Goal: Transaction & Acquisition: Download file/media

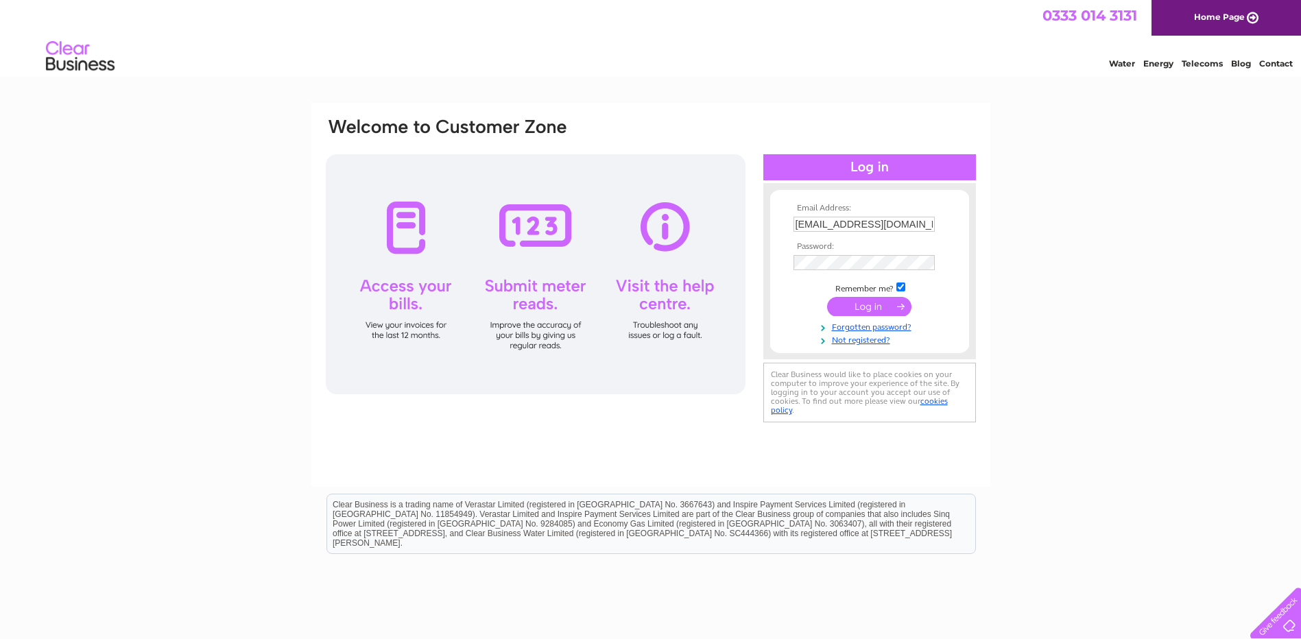
click at [922, 224] on input "trevoropium@gmail.com" at bounding box center [863, 224] width 141 height 15
type input "t"
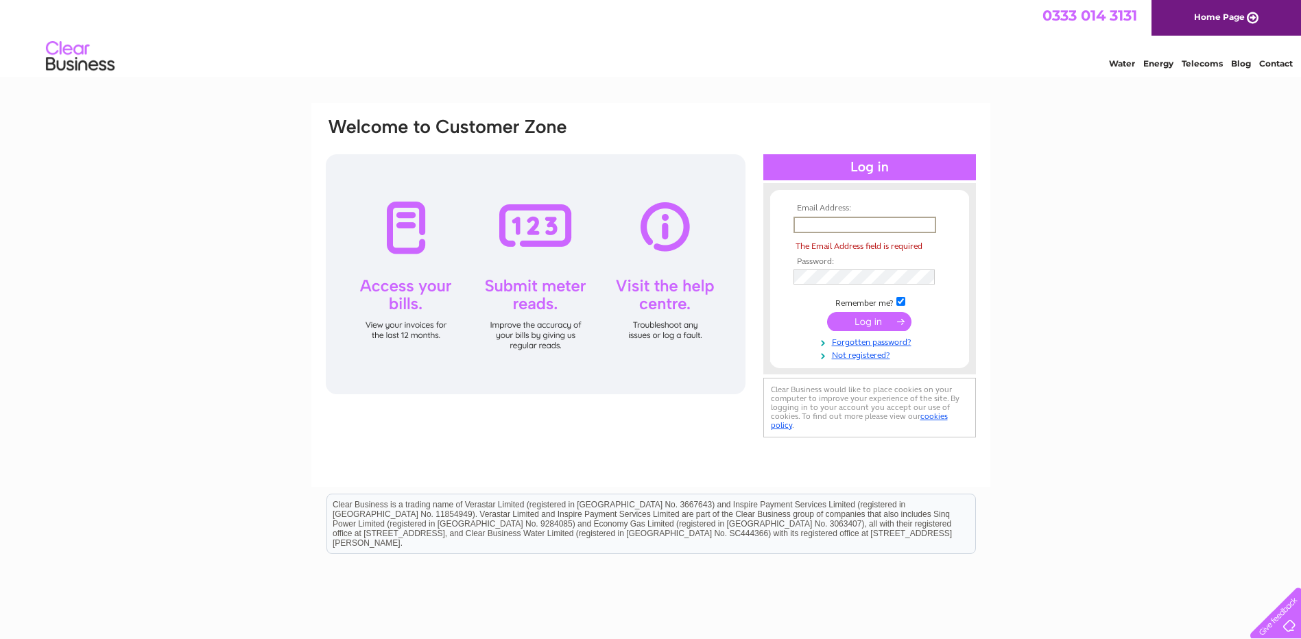
drag, startPoint x: 1199, startPoint y: 397, endPoint x: 1189, endPoint y: 397, distance: 10.3
click at [1199, 397] on div "Email Address: The Email Address field is required Password:" at bounding box center [650, 412] width 1301 height 619
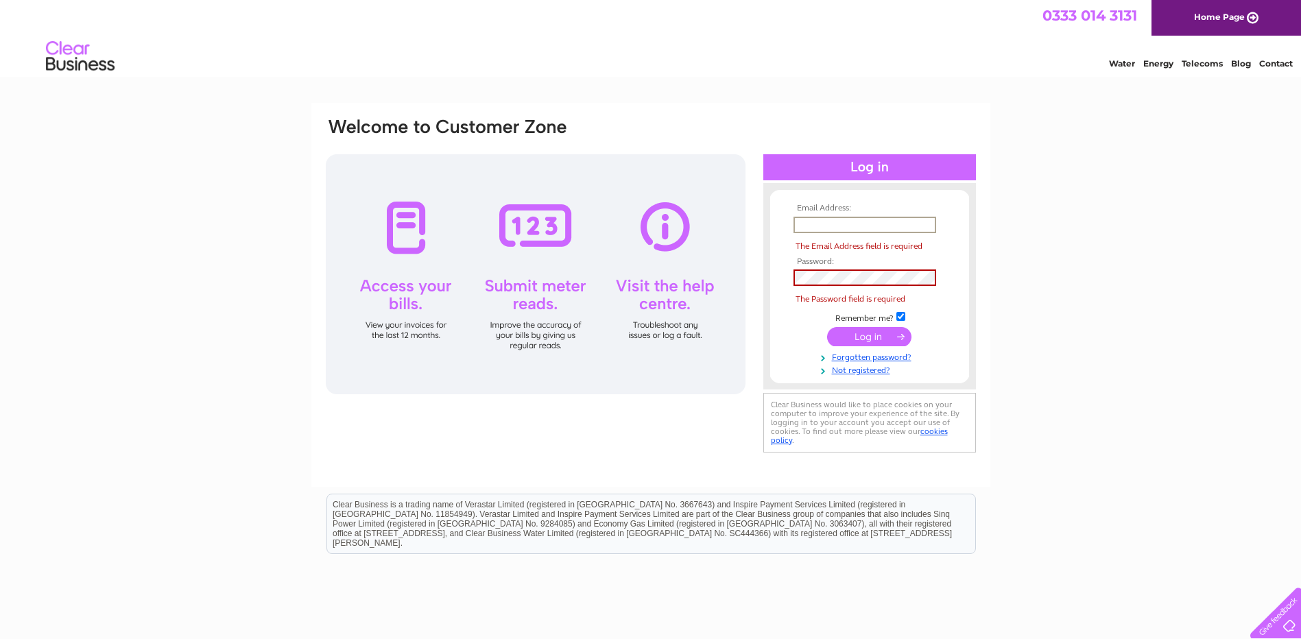
paste input "yaom8020@gmail.com"
type input "yaom8020@gmail.com"
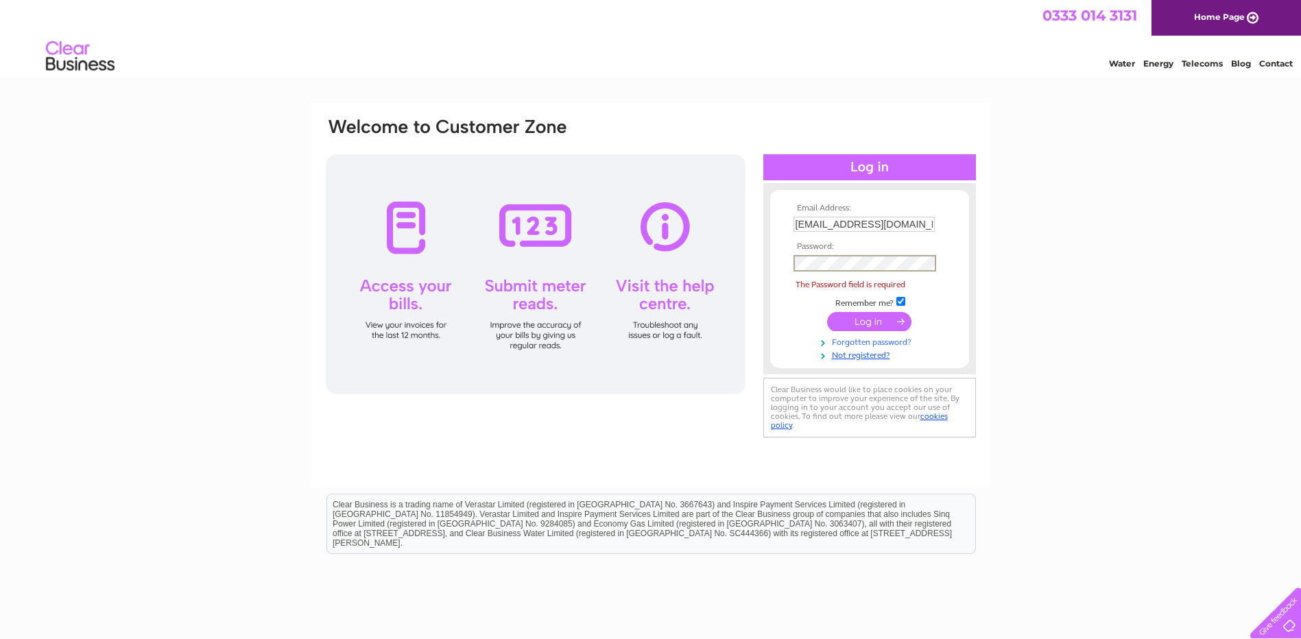
drag, startPoint x: 788, startPoint y: 320, endPoint x: 795, endPoint y: 320, distance: 7.5
click at [788, 320] on form "Email Address: yaom8020@gmail.com Password: The Password field is required" at bounding box center [869, 282] width 199 height 157
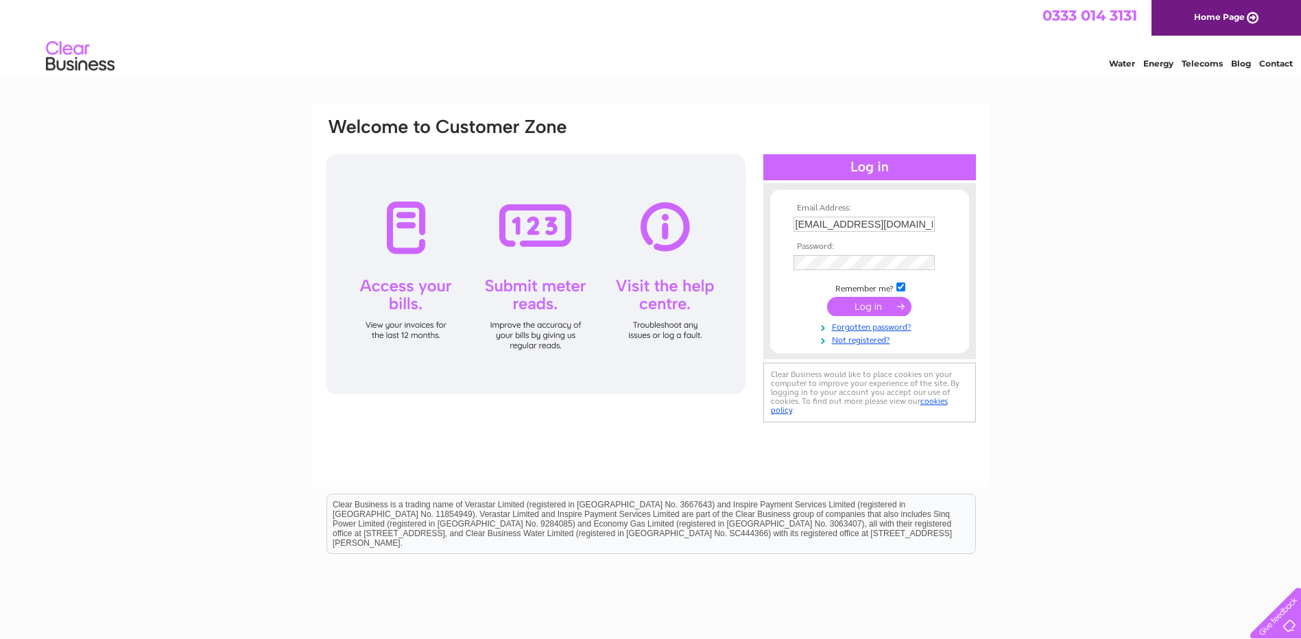
click at [850, 307] on input "submit" at bounding box center [869, 306] width 84 height 19
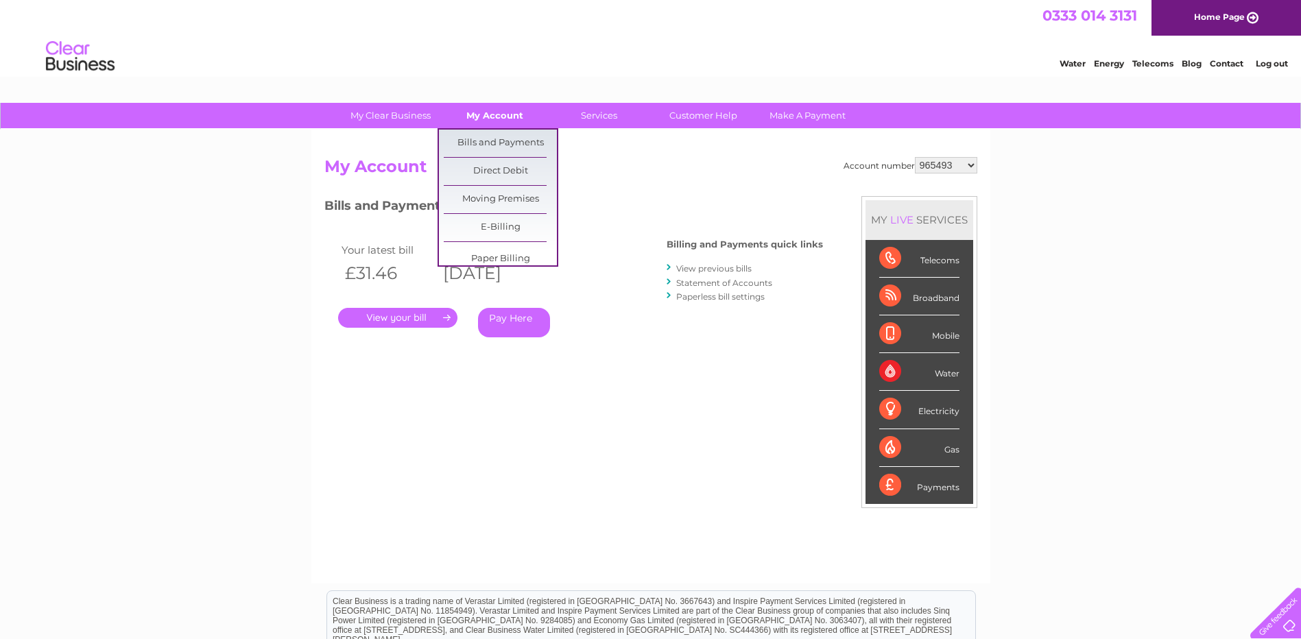
click at [497, 122] on link "My Account" at bounding box center [494, 115] width 113 height 25
click at [489, 132] on link "Bills and Payments" at bounding box center [500, 143] width 113 height 27
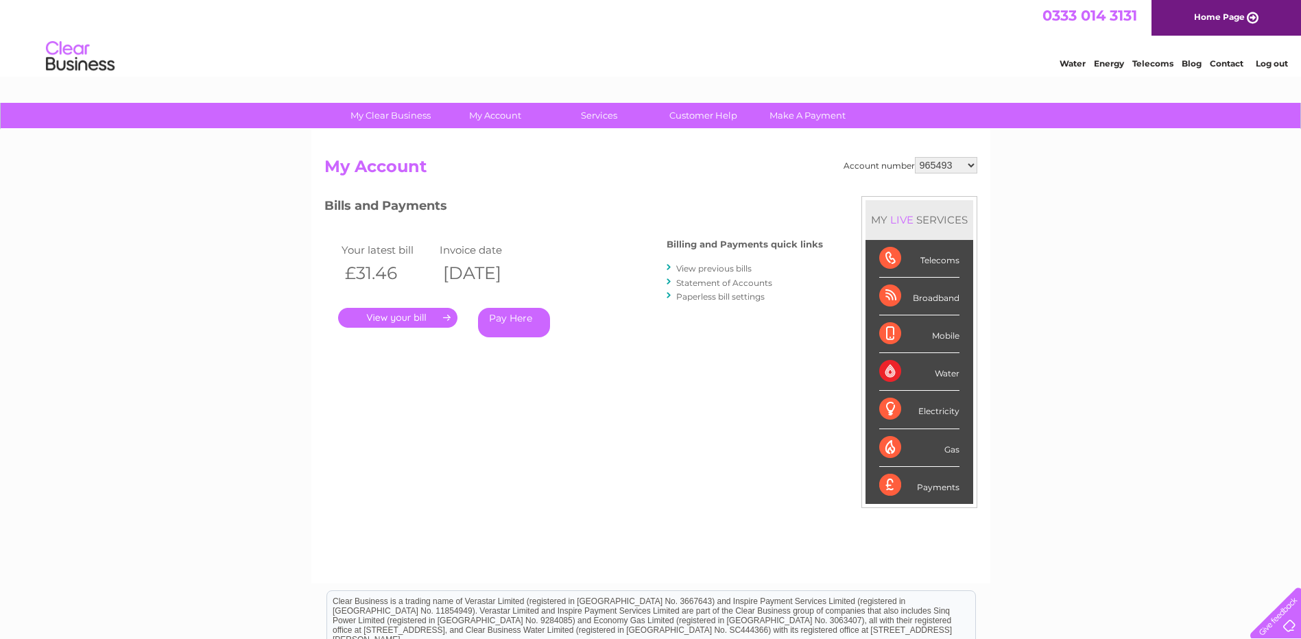
click at [688, 270] on link "View previous bills" at bounding box center [713, 268] width 75 height 10
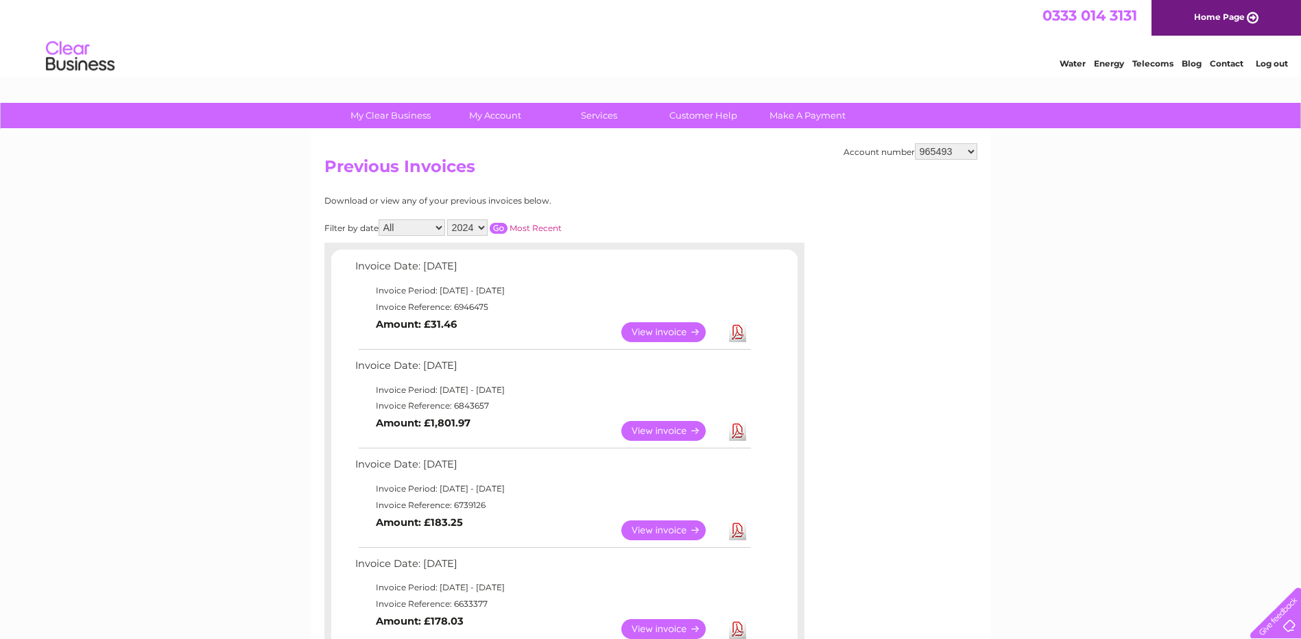
click at [972, 151] on select "965493 30300184" at bounding box center [946, 151] width 62 height 16
select select "30300184"
click at [915, 143] on select "965493 30300184" at bounding box center [946, 151] width 62 height 16
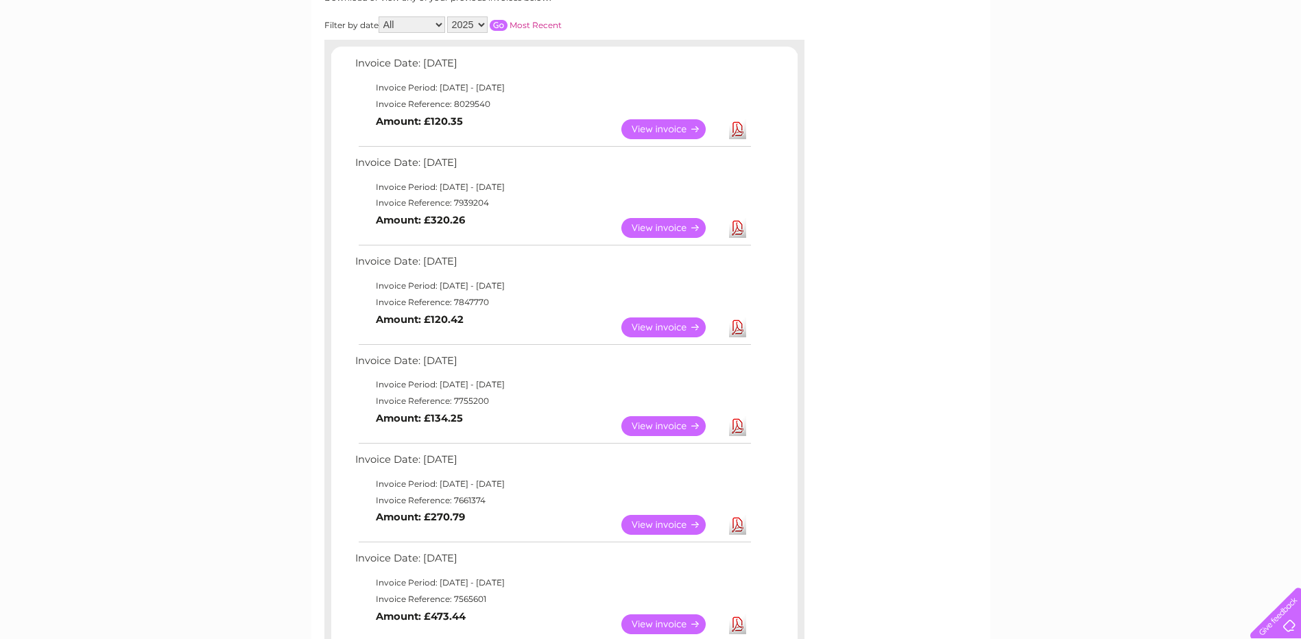
scroll to position [206, 0]
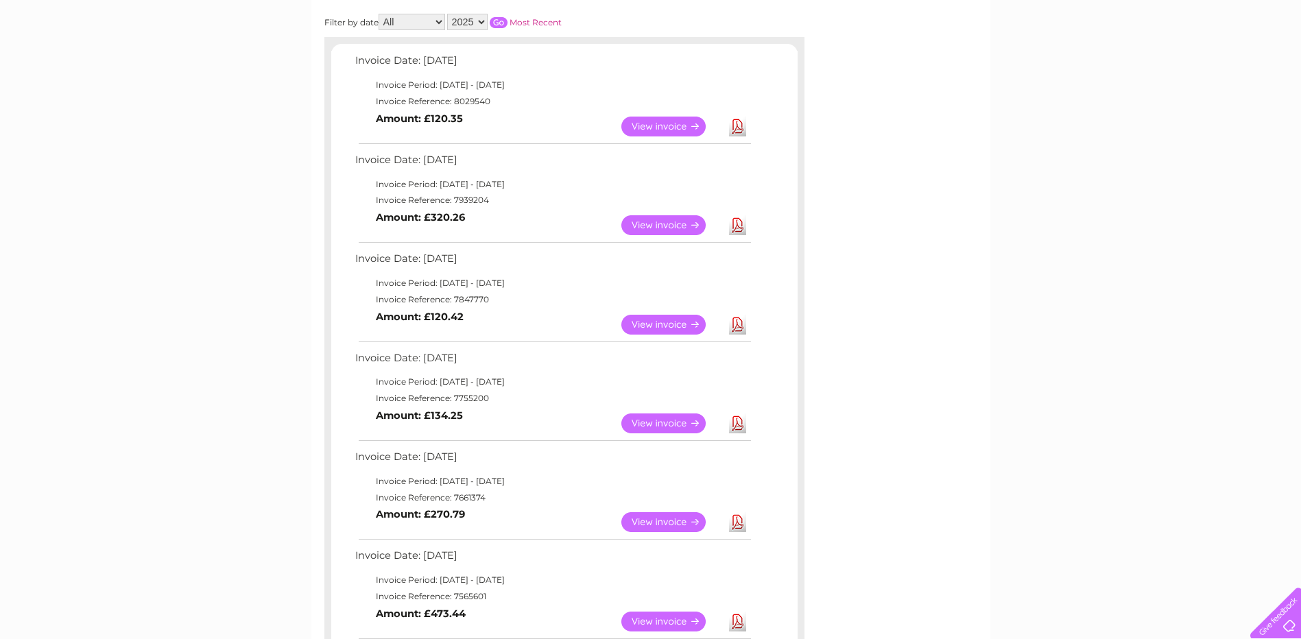
click at [737, 429] on link "Download" at bounding box center [737, 424] width 17 height 20
click at [737, 326] on link "Download" at bounding box center [737, 325] width 17 height 20
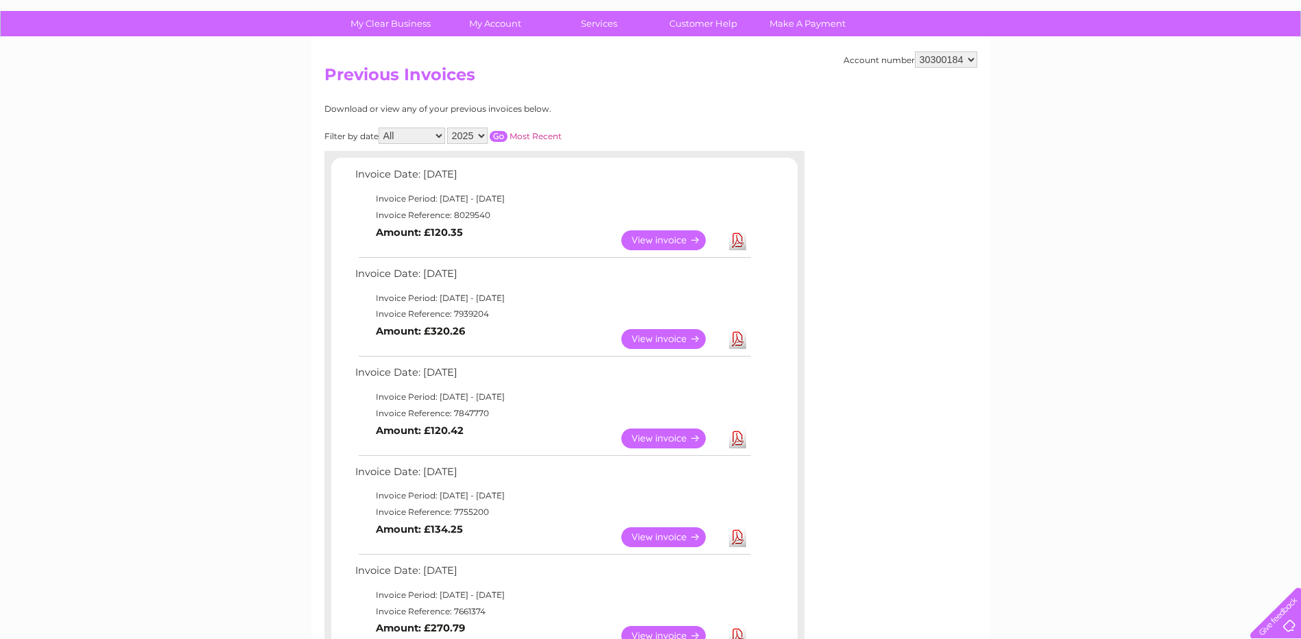
scroll to position [0, 0]
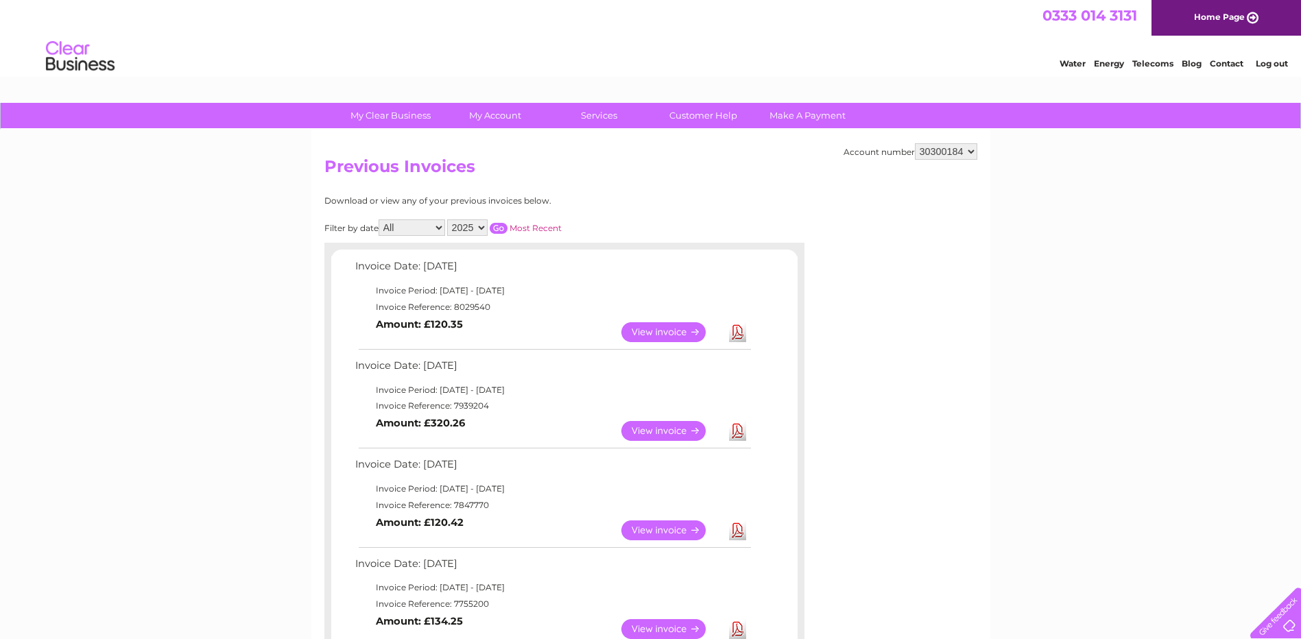
click at [974, 148] on select "965493 30300184" at bounding box center [946, 151] width 62 height 16
select select "965493"
click at [915, 143] on select "965493 30300184" at bounding box center [946, 151] width 62 height 16
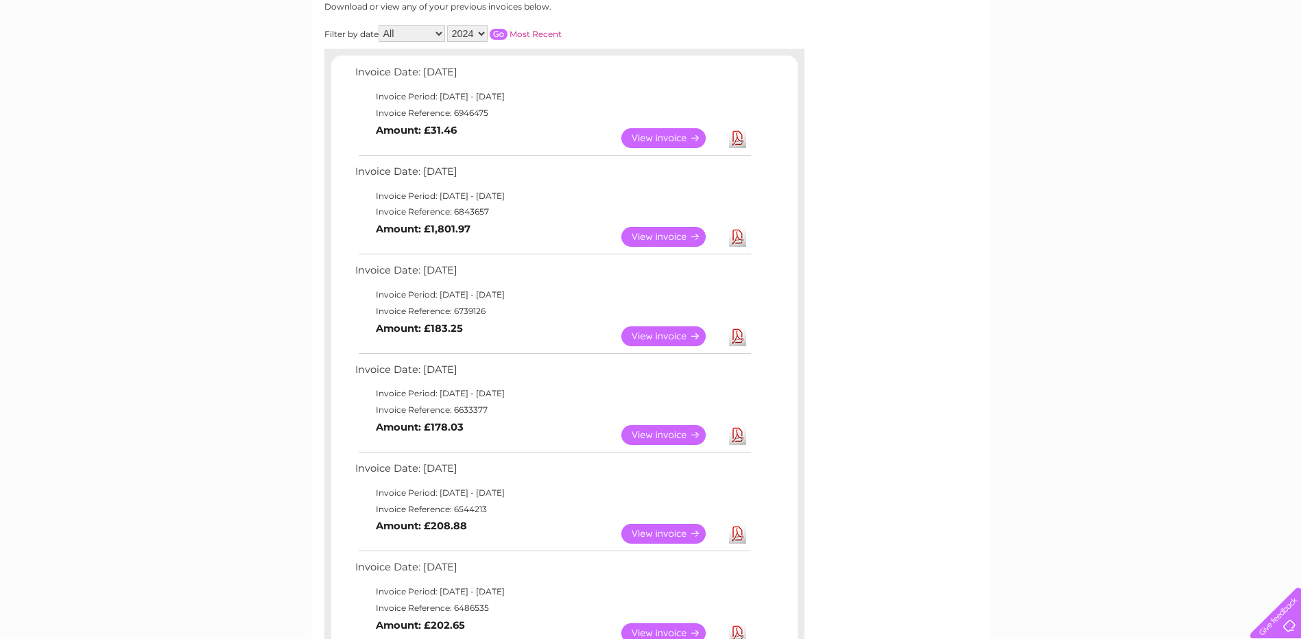
scroll to position [69, 0]
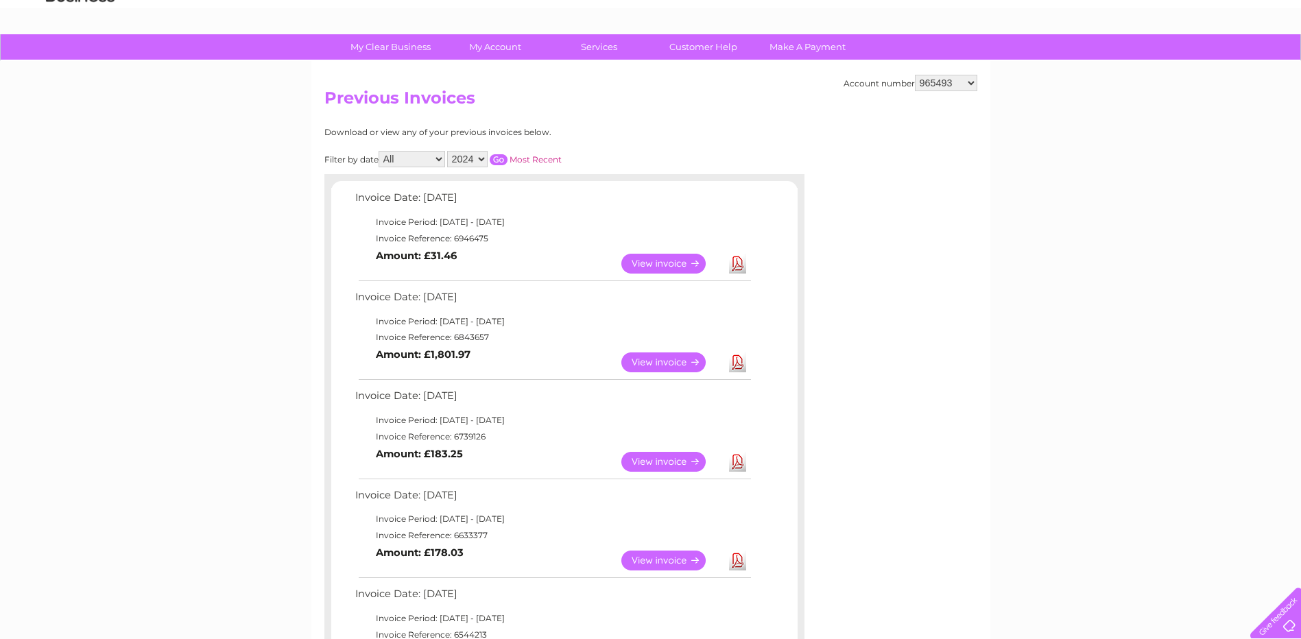
click at [735, 269] on link "Download" at bounding box center [737, 264] width 17 height 20
click at [479, 158] on select "2024 2023 2022 2021" at bounding box center [467, 159] width 40 height 16
